Goal: Book appointment/travel/reservation

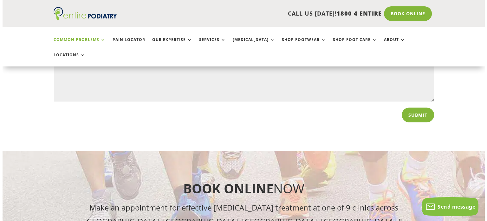
scroll to position [1248, 0]
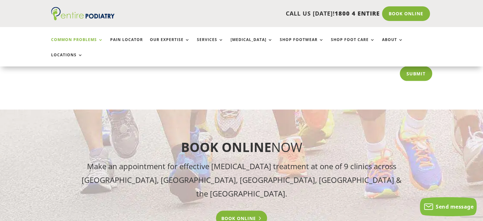
click at [256, 210] on link "Book Online" at bounding box center [241, 217] width 51 height 15
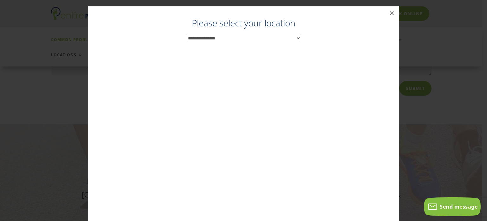
scroll to position [1231, 0]
click at [295, 36] on select "**********" at bounding box center [244, 38] width 116 height 8
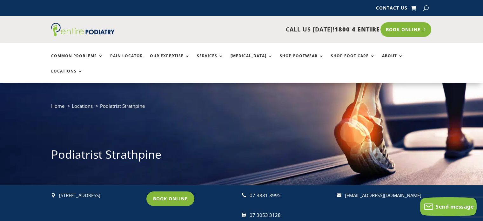
click at [418, 30] on link "Book Online" at bounding box center [405, 29] width 51 height 15
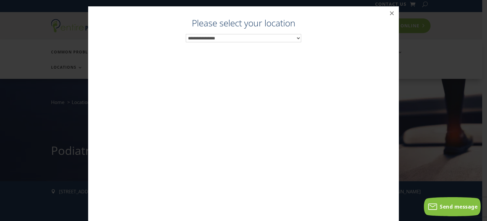
scroll to position [6, 0]
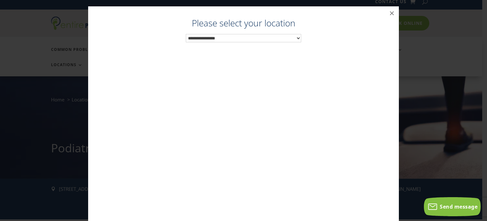
click at [295, 36] on select "**********" at bounding box center [244, 38] width 116 height 8
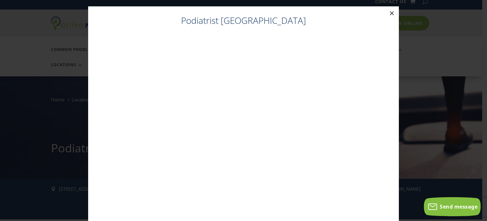
click at [389, 12] on button "×" at bounding box center [392, 13] width 14 height 14
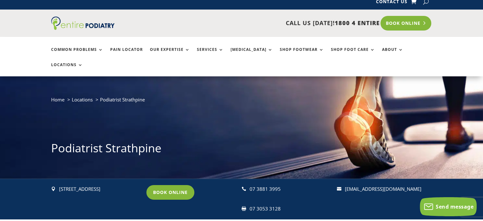
click at [407, 22] on link "Book Online" at bounding box center [405, 23] width 51 height 15
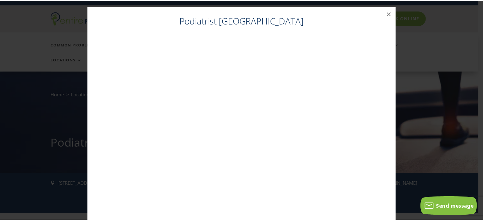
scroll to position [13, 0]
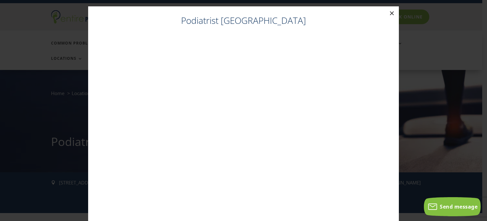
click at [392, 13] on button "×" at bounding box center [392, 13] width 14 height 14
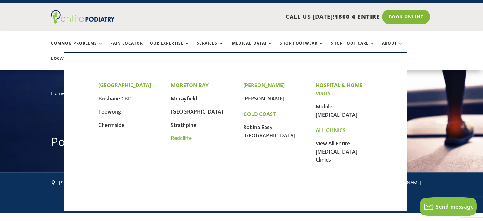
click at [189, 137] on link "Redcliffe" at bounding box center [181, 137] width 21 height 7
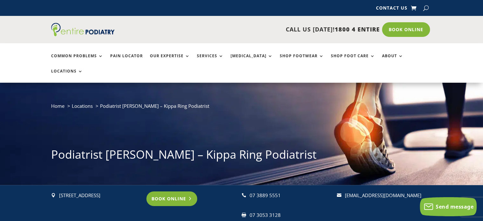
click at [166, 191] on link "Book Online" at bounding box center [171, 198] width 51 height 15
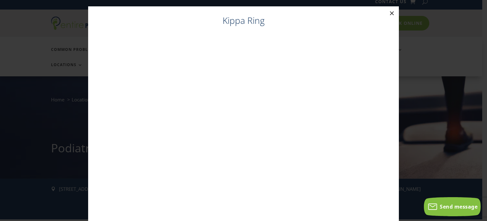
click at [387, 12] on button "×" at bounding box center [392, 13] width 14 height 14
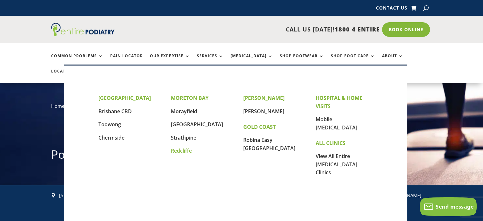
click at [186, 151] on link "Redcliffe" at bounding box center [181, 150] width 21 height 7
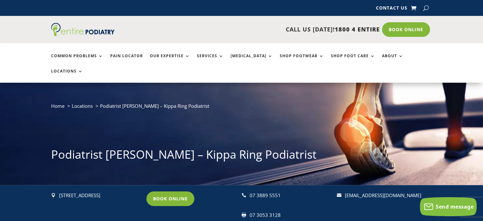
scroll to position [1, 0]
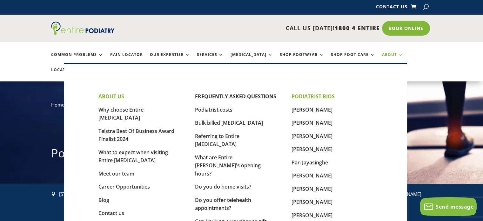
click at [382, 55] on link "About" at bounding box center [392, 59] width 21 height 14
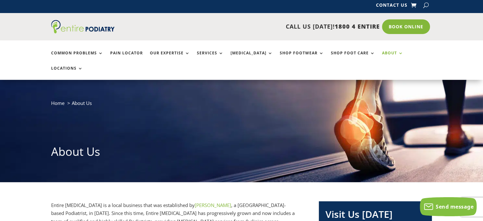
scroll to position [0, 0]
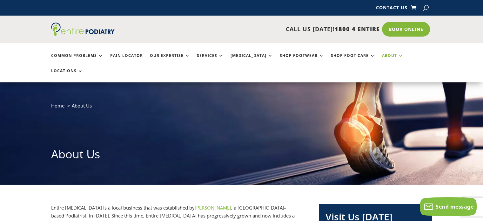
click at [382, 54] on link "About" at bounding box center [392, 60] width 21 height 14
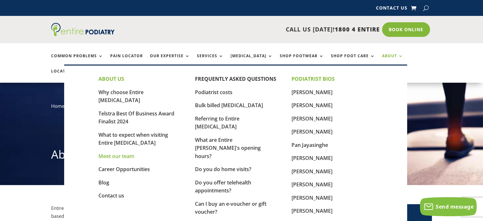
click at [133, 152] on link "Meet our team" at bounding box center [116, 155] width 36 height 7
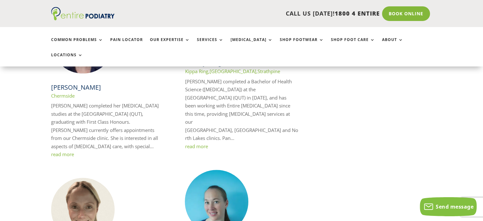
scroll to position [579, 0]
click at [194, 143] on link "read more" at bounding box center [196, 146] width 23 height 6
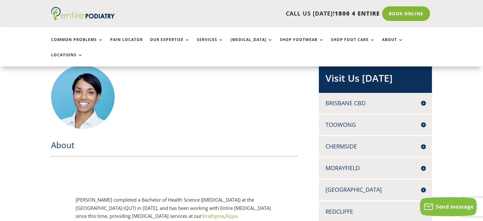
scroll to position [156, 0]
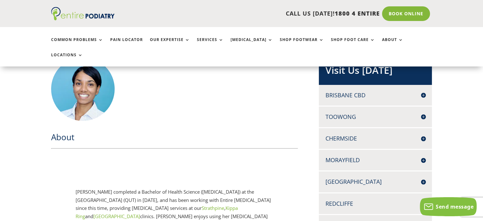
click at [349, 199] on h4 "Redcliffe" at bounding box center [375, 203] width 100 height 8
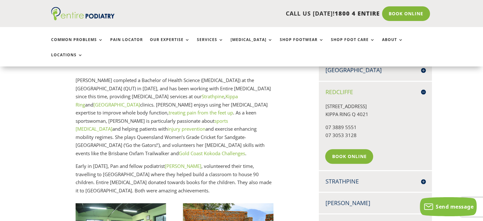
scroll to position [267, 0]
click at [347, 149] on link "Book Online" at bounding box center [350, 156] width 51 height 15
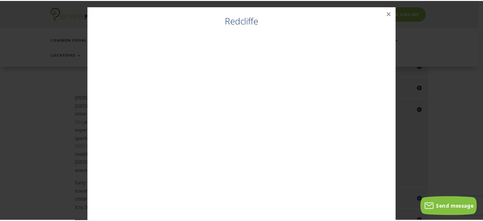
scroll to position [249, 0]
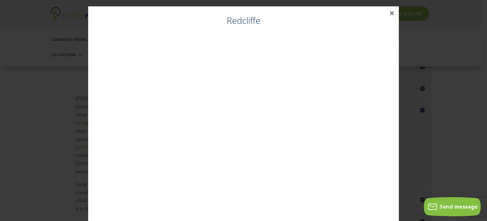
click at [389, 12] on button "×" at bounding box center [392, 13] width 14 height 14
